Goal: Information Seeking & Learning: Learn about a topic

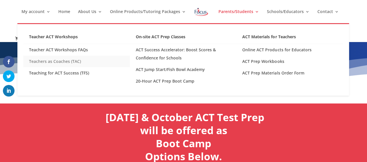
click at [81, 62] on link "Teachers as Coaches (TAC)" at bounding box center [76, 62] width 107 height 12
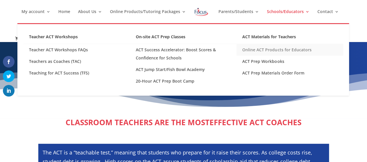
click at [272, 49] on link "Online ACT Products for Educators" at bounding box center [290, 50] width 107 height 12
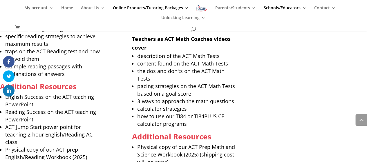
scroll to position [1099, 0]
